Goal: Information Seeking & Learning: Learn about a topic

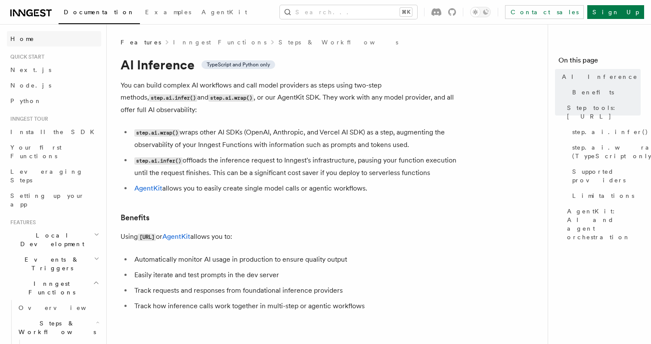
click at [25, 37] on span "Home" at bounding box center [22, 38] width 24 height 9
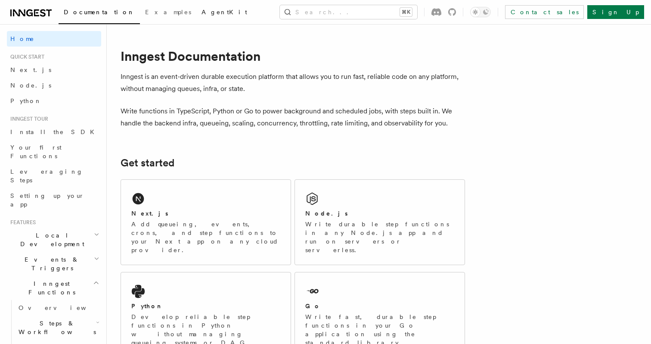
click at [202, 13] on span "AgentKit" at bounding box center [225, 12] width 46 height 7
